Goal: Find specific page/section

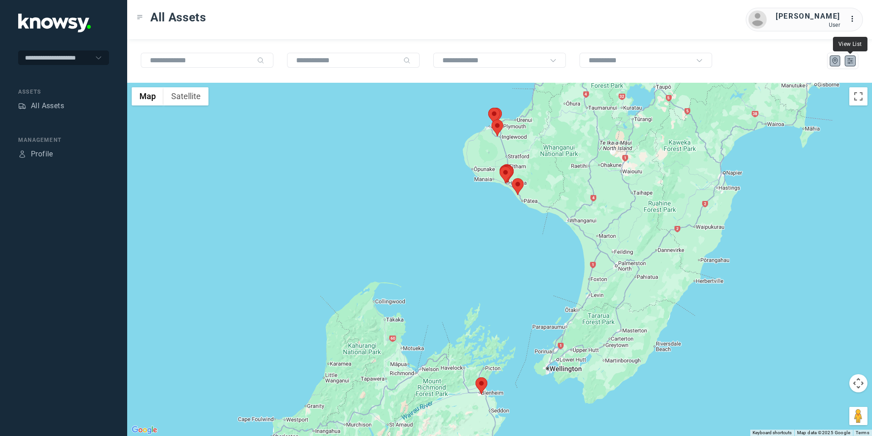
click at [853, 60] on icon "List" at bounding box center [850, 61] width 8 height 8
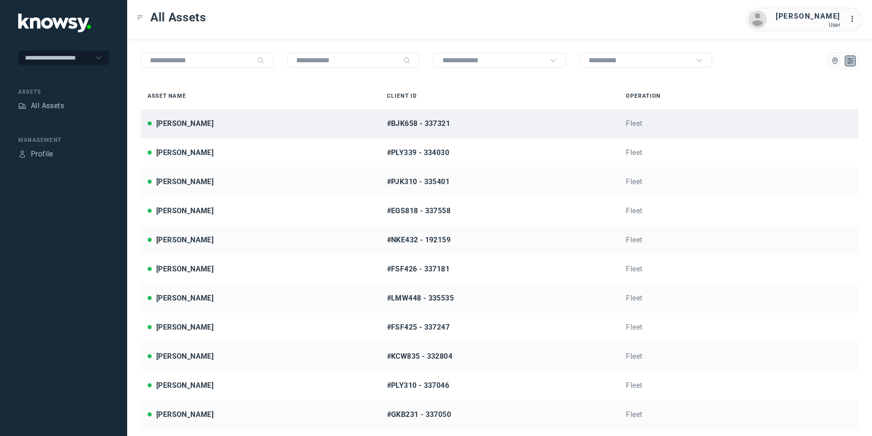
click at [235, 122] on div "[PERSON_NAME]" at bounding box center [261, 123] width 226 height 11
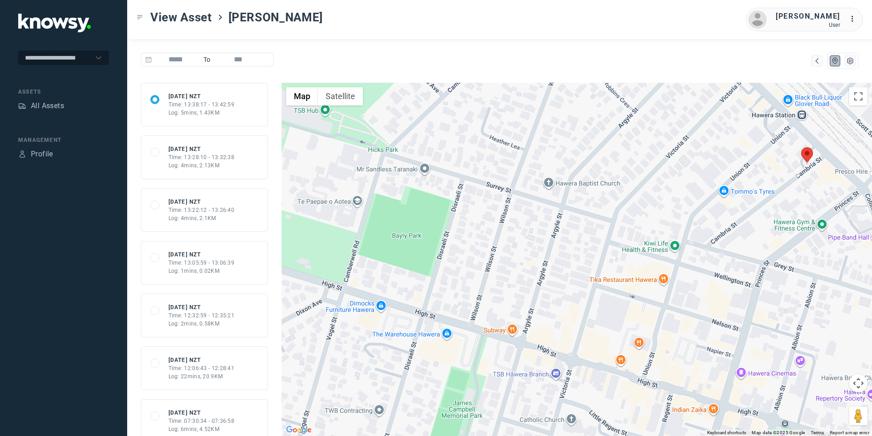
click at [67, 105] on div "All Assets" at bounding box center [63, 106] width 91 height 13
click at [36, 108] on div "All Assets" at bounding box center [47, 105] width 33 height 11
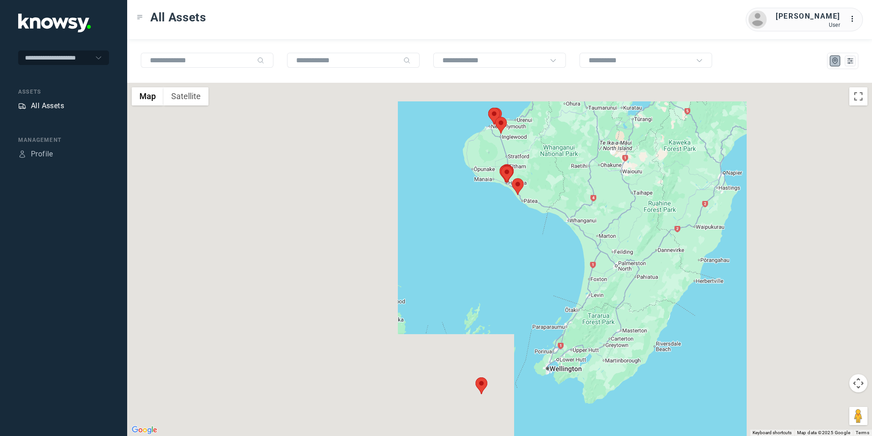
click at [51, 105] on div "All Assets" at bounding box center [47, 105] width 33 height 11
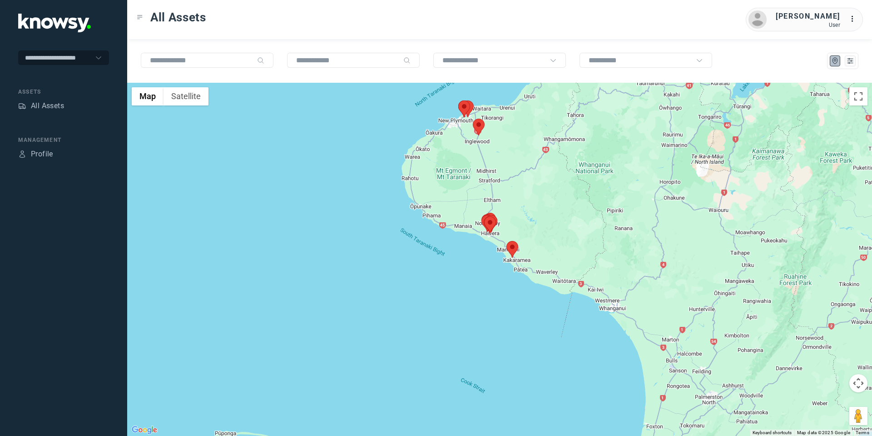
click at [483, 121] on img at bounding box center [479, 127] width 12 height 17
click at [473, 119] on area at bounding box center [473, 119] width 0 height 0
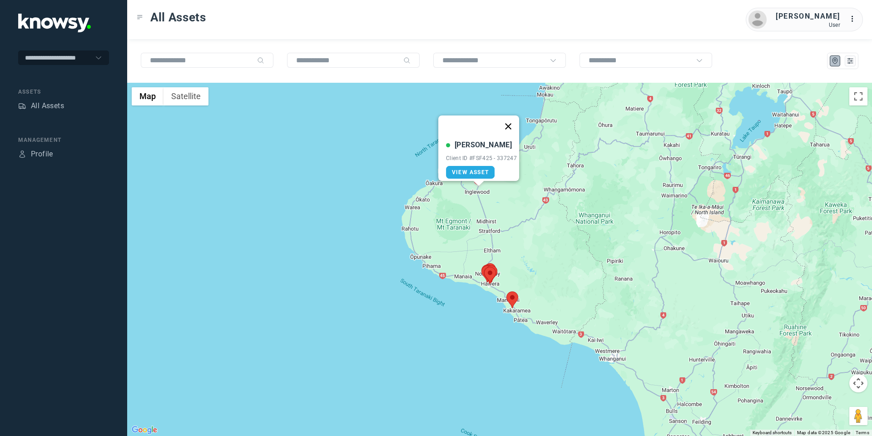
click at [513, 123] on button "Close" at bounding box center [508, 126] width 22 height 22
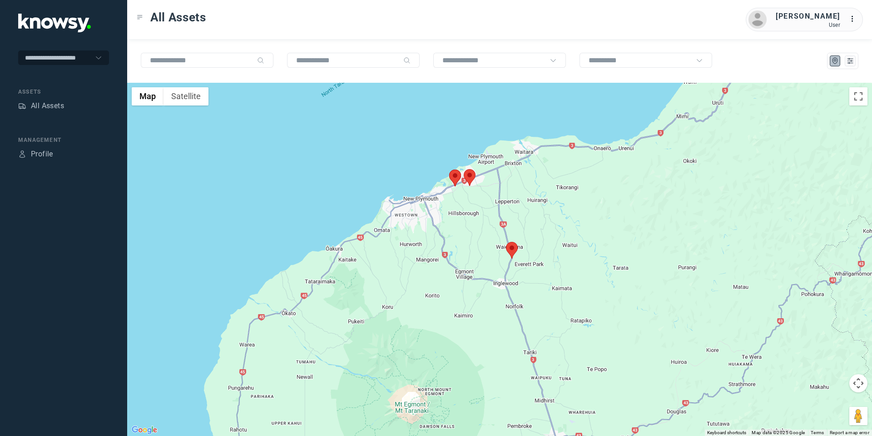
click at [449, 169] on area at bounding box center [449, 169] width 0 height 0
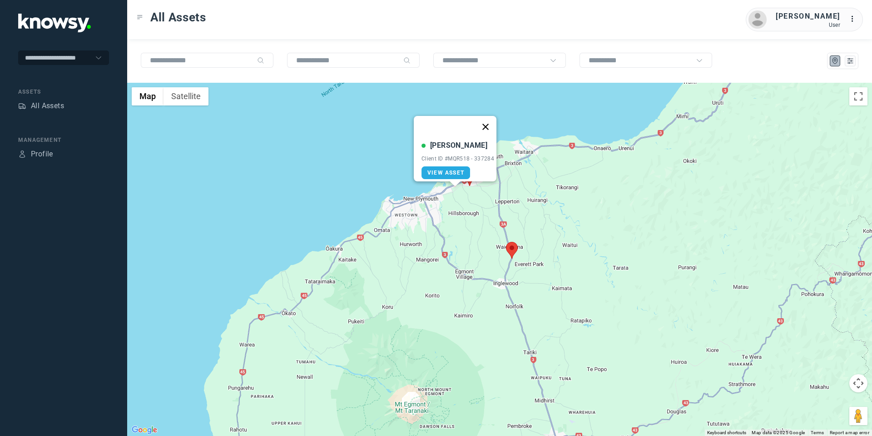
click at [489, 122] on button "Close" at bounding box center [486, 127] width 22 height 22
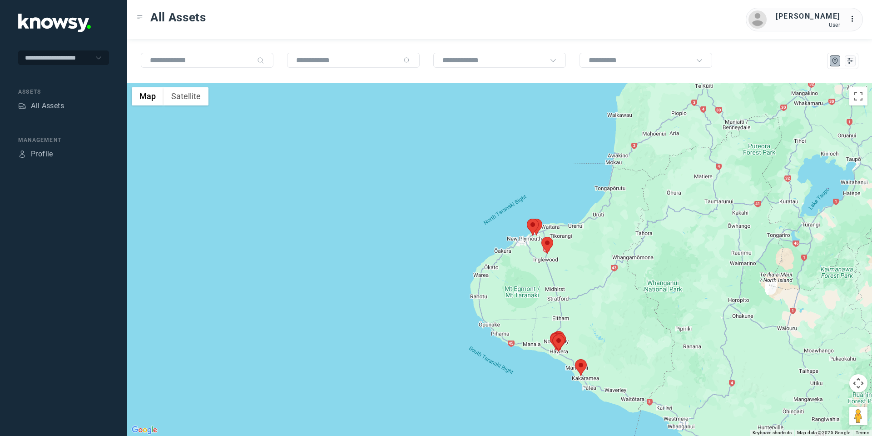
click at [861, 381] on button "Map camera controls" at bounding box center [858, 383] width 18 height 18
click at [814, 408] on button "Move down" at bounding box center [813, 406] width 18 height 18
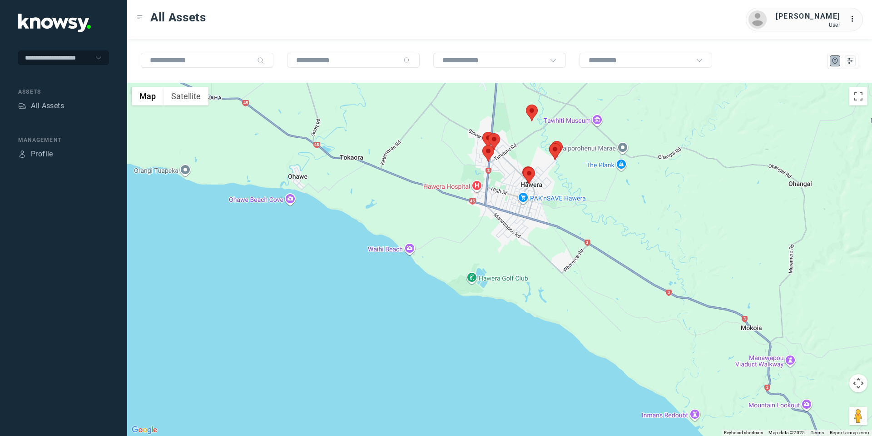
click at [526, 104] on area at bounding box center [526, 104] width 0 height 0
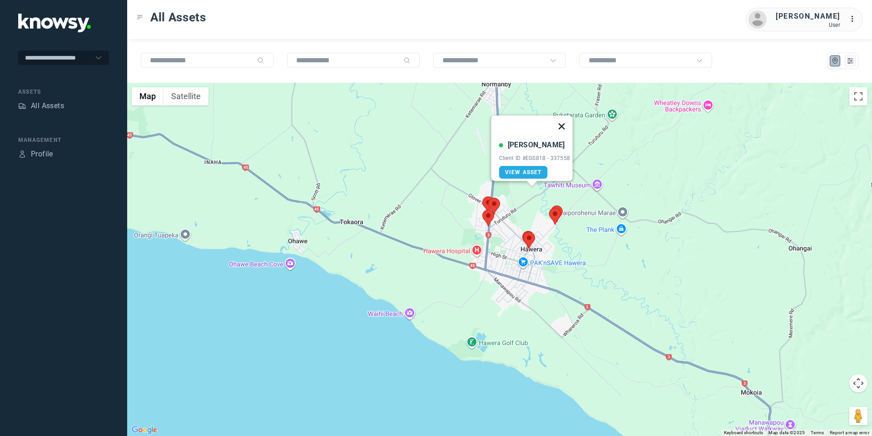
click at [562, 122] on button "Close" at bounding box center [562, 126] width 22 height 22
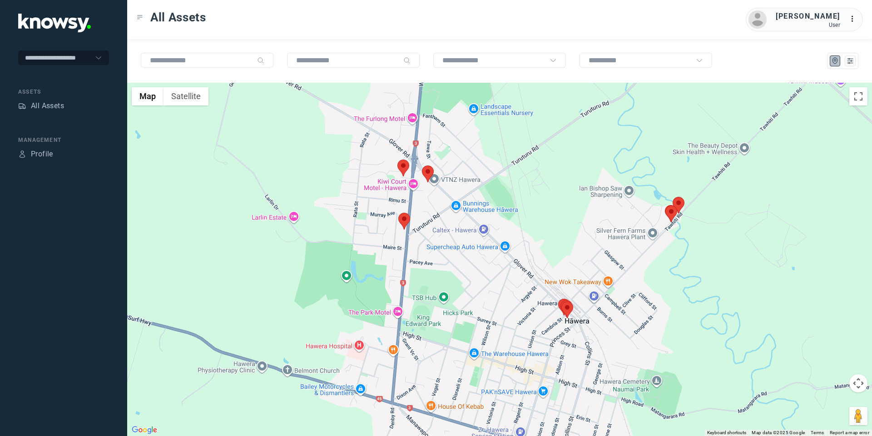
click at [397, 159] on area at bounding box center [397, 159] width 0 height 0
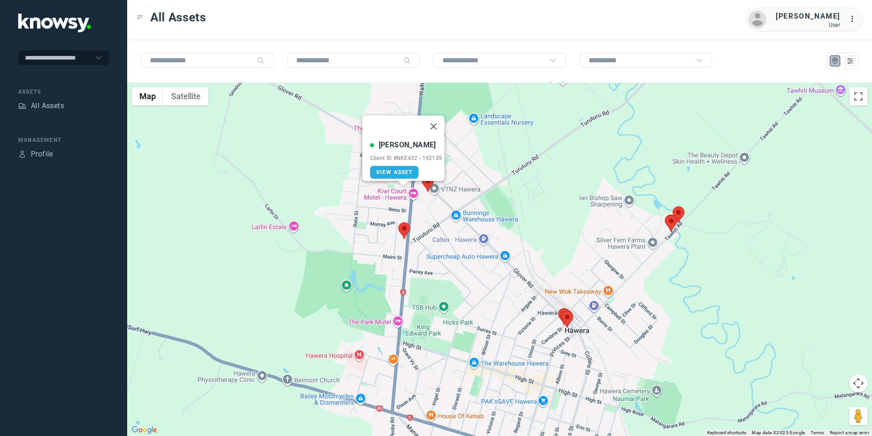
click at [398, 222] on area at bounding box center [398, 222] width 0 height 0
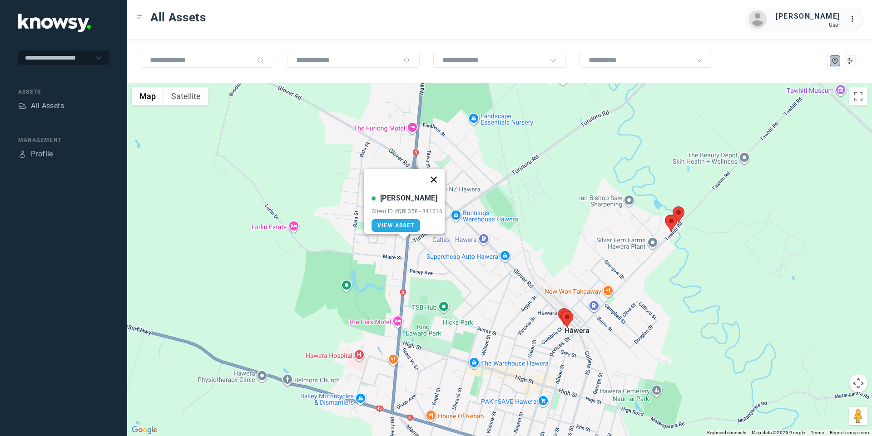
click at [434, 174] on button "Close" at bounding box center [434, 180] width 22 height 22
click at [422, 175] on area at bounding box center [422, 175] width 0 height 0
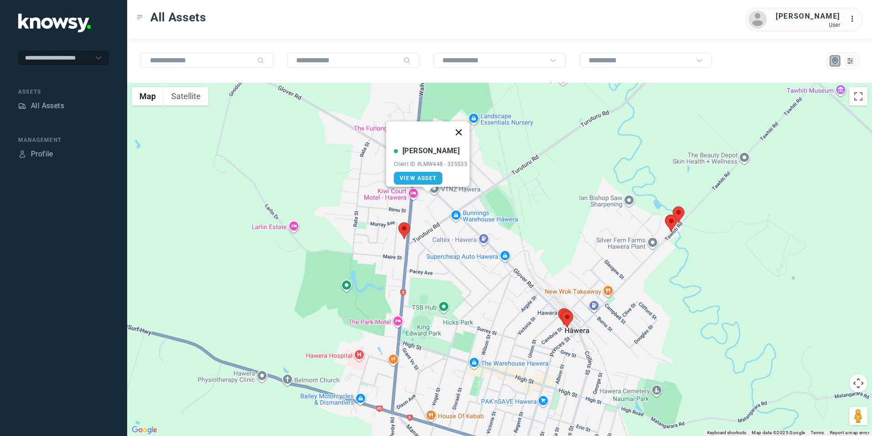
click at [463, 123] on button "Close" at bounding box center [459, 132] width 22 height 22
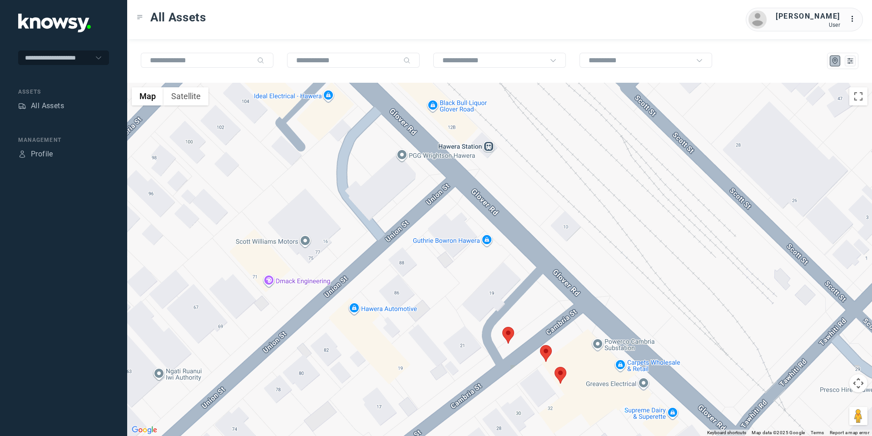
click at [502, 327] on area at bounding box center [502, 327] width 0 height 0
click at [540, 345] on area at bounding box center [540, 345] width 0 height 0
click at [576, 297] on button "Close" at bounding box center [575, 302] width 22 height 22
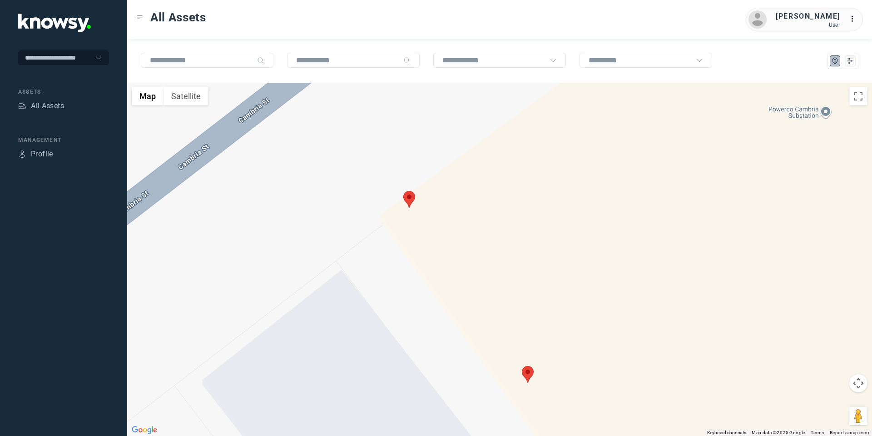
click at [522, 366] on area at bounding box center [522, 366] width 0 height 0
click at [559, 317] on button "Close" at bounding box center [557, 323] width 22 height 22
